Goal: Transaction & Acquisition: Purchase product/service

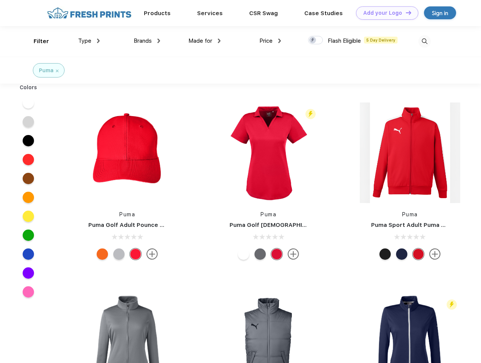
scroll to position [0, 0]
click at [385, 13] on link "Add your Logo Design Tool" at bounding box center [387, 12] width 62 height 13
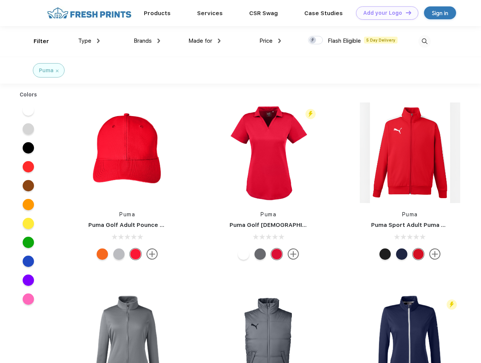
click at [0, 0] on div "Design Tool" at bounding box center [0, 0] width 0 height 0
click at [405, 12] on link "Add your Logo Design Tool" at bounding box center [387, 12] width 62 height 13
click at [36, 41] on div "Filter" at bounding box center [41, 41] width 15 height 9
click at [89, 41] on span "Type" at bounding box center [84, 40] width 13 height 7
click at [147, 41] on span "Brands" at bounding box center [143, 40] width 18 height 7
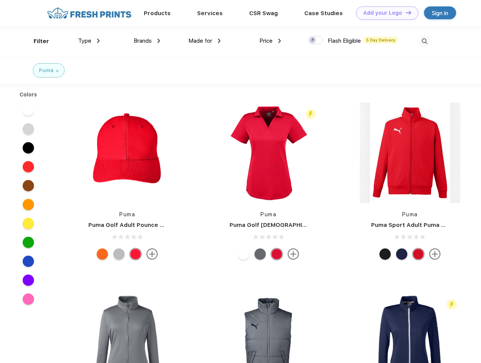
click at [205, 41] on span "Made for" at bounding box center [200, 40] width 24 height 7
click at [270, 41] on span "Price" at bounding box center [265, 40] width 13 height 7
click at [316, 40] on div at bounding box center [315, 40] width 15 height 8
click at [313, 40] on input "checkbox" at bounding box center [310, 38] width 5 height 5
click at [425, 41] on img at bounding box center [425, 41] width 12 height 12
